Goal: Task Accomplishment & Management: Manage account settings

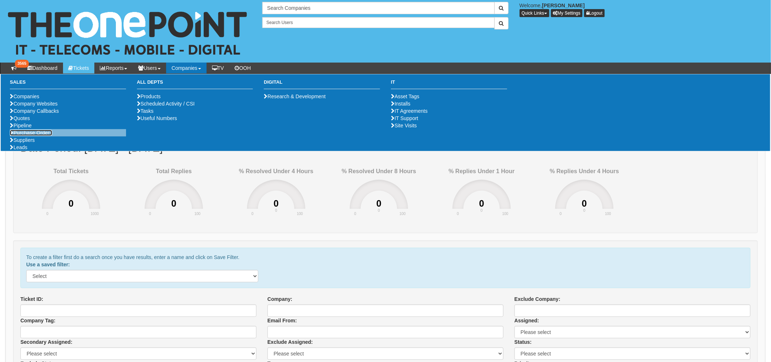
click at [34, 136] on link "Purchase Orders" at bounding box center [31, 133] width 42 height 6
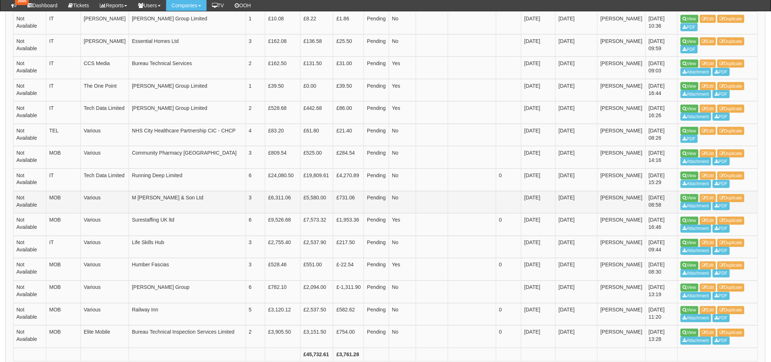
scroll to position [441, 0]
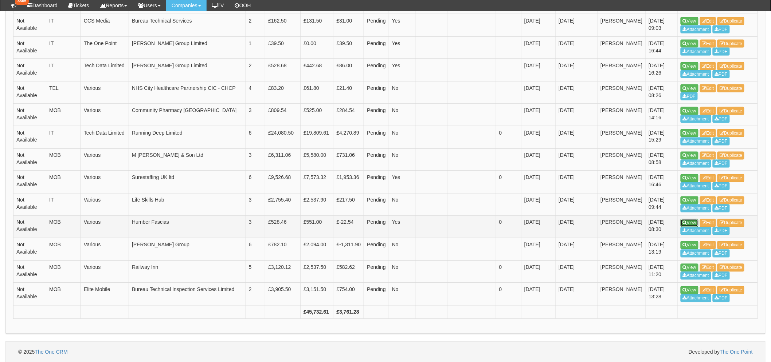
click at [687, 220] on link "View" at bounding box center [689, 223] width 18 height 8
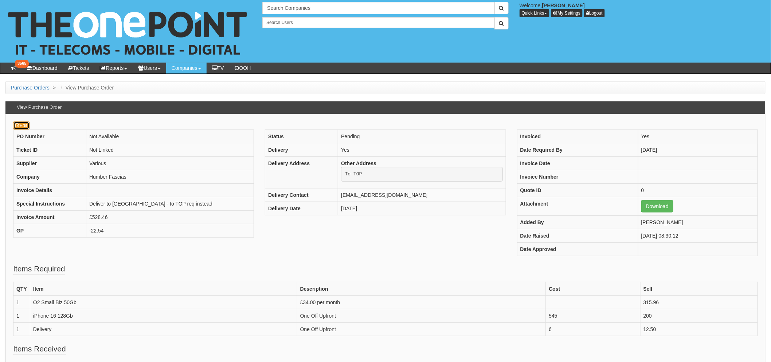
click at [24, 128] on link "Edit" at bounding box center [21, 126] width 16 height 8
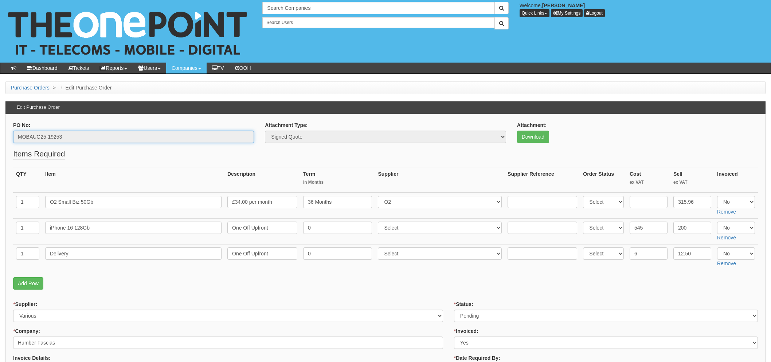
click at [73, 136] on input "MOBAUG25-19253" at bounding box center [133, 137] width 241 height 12
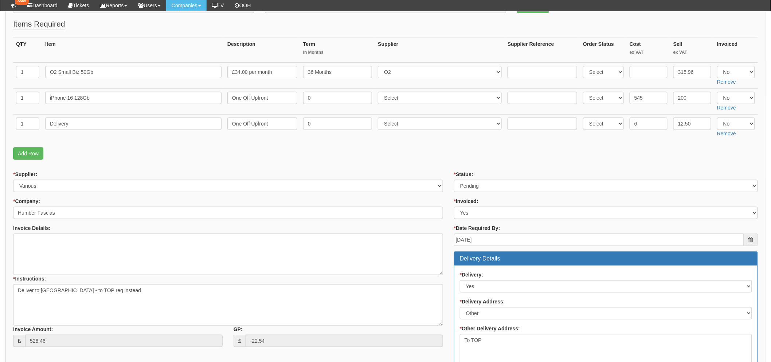
scroll to position [121, 0]
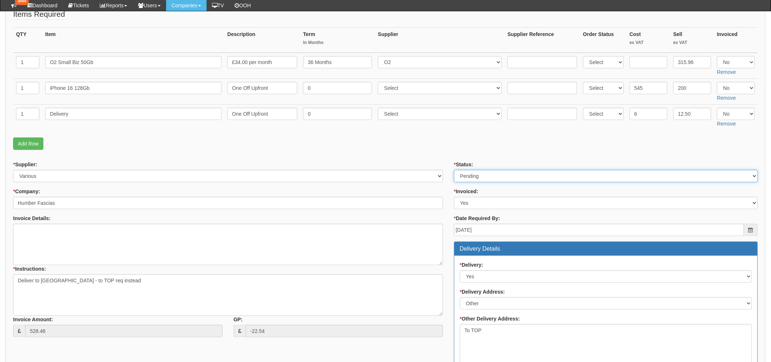
click at [471, 173] on select "Select Approved Completed Delivered Invoiced Ordered Ordered to site Part Order…" at bounding box center [606, 176] width 304 height 12
select select "8"
click at [454, 170] on select "Select Approved Completed Delivered Invoiced Ordered Ordered to site Part Order…" at bounding box center [606, 176] width 304 height 12
click at [389, 143] on p "Add Row" at bounding box center [385, 144] width 745 height 12
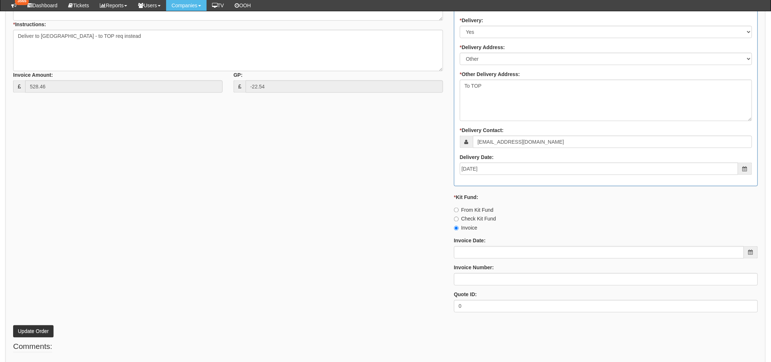
scroll to position [401, 0]
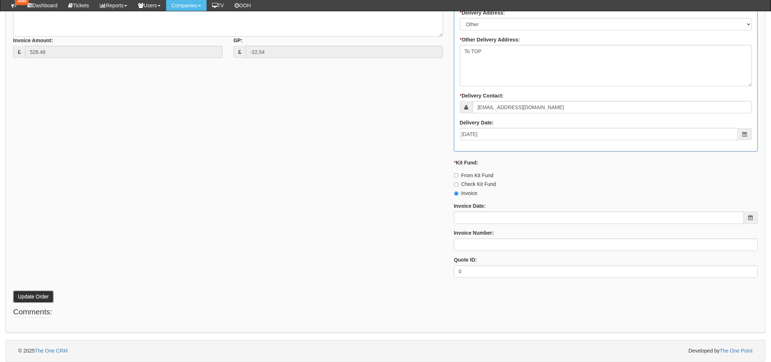
click at [33, 298] on button "Update Order" at bounding box center [33, 297] width 40 height 12
